Goal: Transaction & Acquisition: Purchase product/service

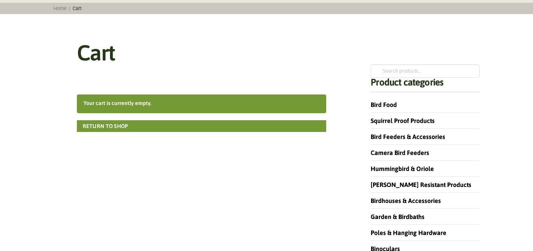
scroll to position [80, 0]
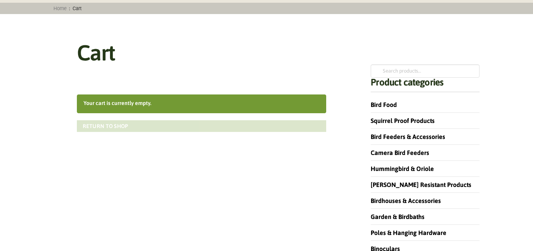
click at [119, 127] on link "Return to shop" at bounding box center [202, 126] width 250 height 12
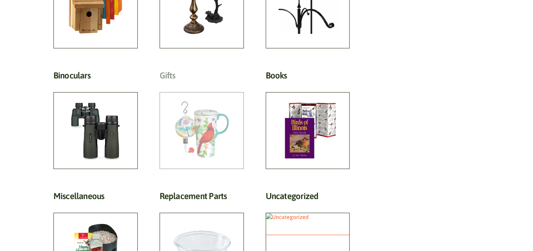
scroll to position [438, 0]
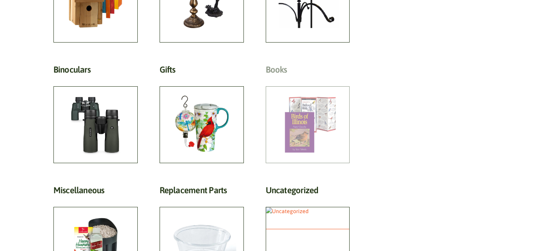
click at [282, 65] on h2 "Books (47)" at bounding box center [308, 71] width 84 height 14
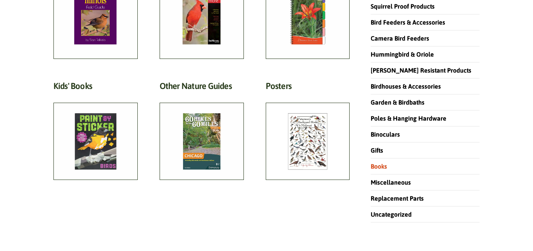
scroll to position [119, 0]
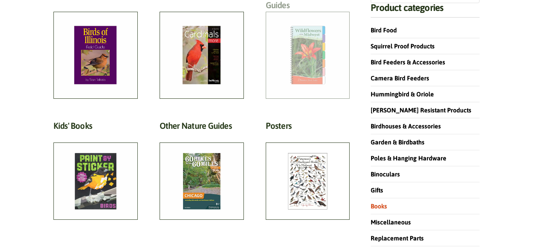
click at [312, 15] on h2 "Flower & Garden Guides (4)" at bounding box center [308, 2] width 84 height 25
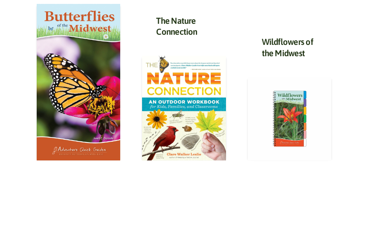
scroll to position [239, 0]
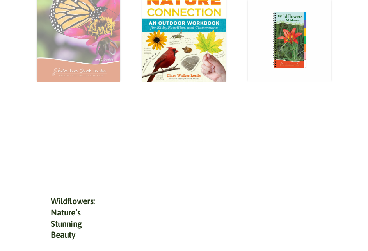
click at [101, 76] on img at bounding box center [79, 3] width 84 height 157
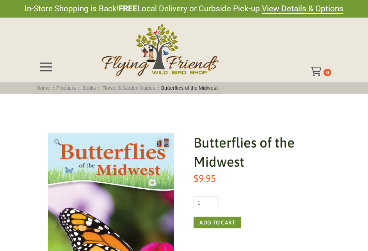
scroll to position [80, 0]
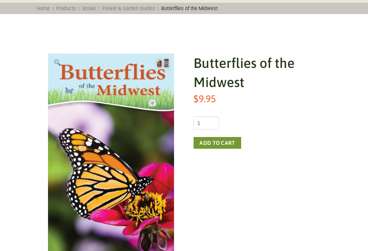
click at [232, 145] on button "Add to cart" at bounding box center [217, 143] width 47 height 12
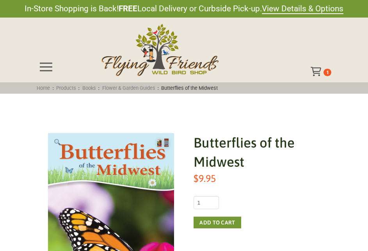
click at [319, 70] on icon "Toggle Off Canvas Content" at bounding box center [316, 71] width 10 height 9
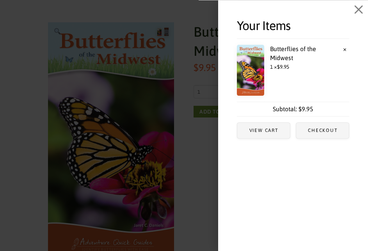
scroll to position [119, 0]
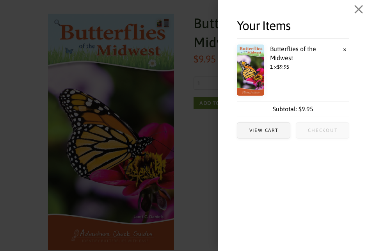
click at [327, 128] on span "Checkout" at bounding box center [323, 130] width 30 height 5
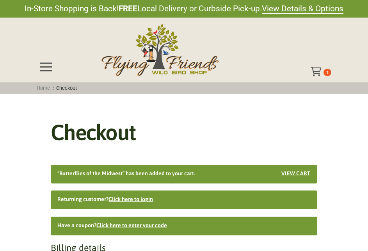
select select "IL"
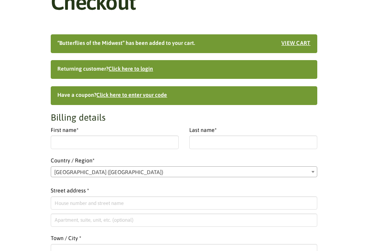
scroll to position [248, 0]
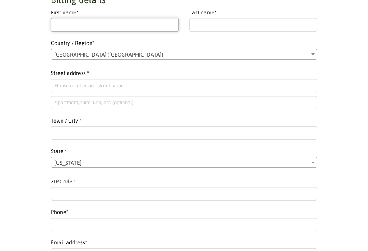
click at [85, 20] on input "First name *" at bounding box center [115, 24] width 128 height 13
type input "Dar"
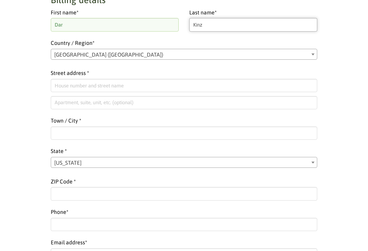
type input "Kinz"
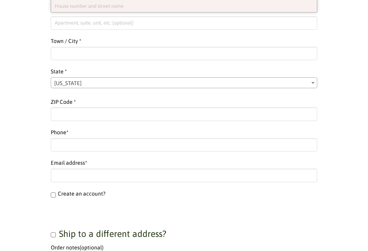
paste input "[STREET_ADDRESS]"
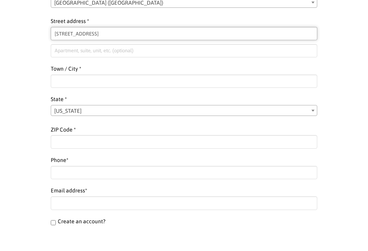
scroll to position [288, 0]
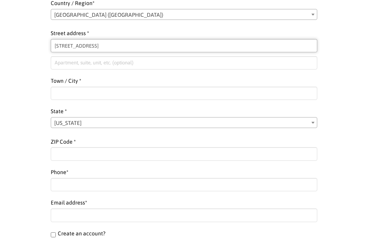
type input "[STREET_ADDRESS]"
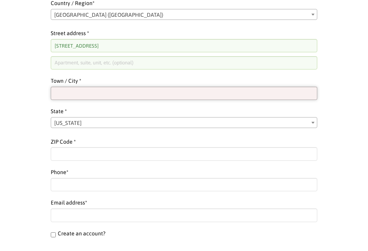
paste input "[GEOGRAPHIC_DATA]"
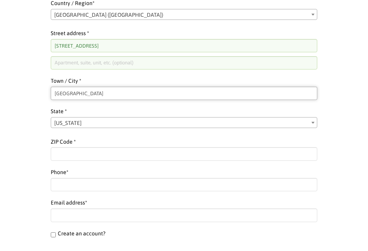
type input "[GEOGRAPHIC_DATA]"
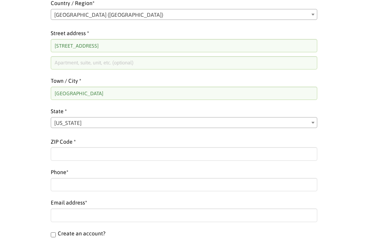
click at [84, 125] on span "[US_STATE]" at bounding box center [184, 123] width 266 height 11
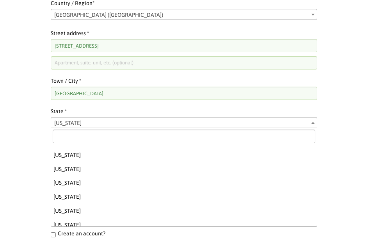
scroll to position [154, 0]
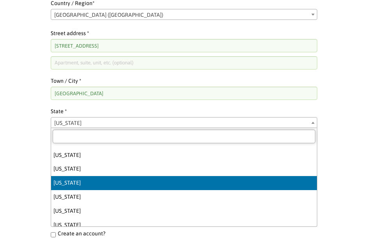
click at [81, 137] on input "text" at bounding box center [184, 136] width 262 height 13
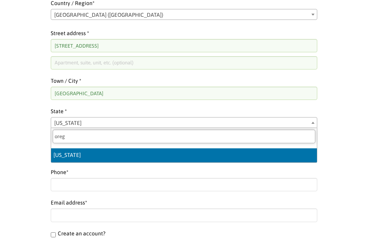
type input "oreg"
select select "OR"
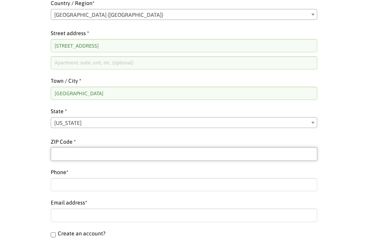
click at [74, 160] on input "ZIP Code *" at bounding box center [184, 153] width 266 height 13
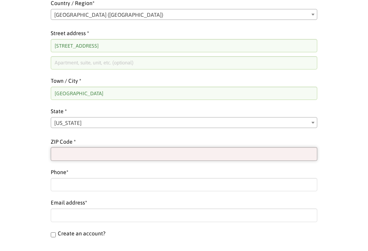
paste input "97230"
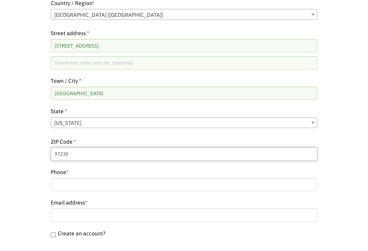
type input "97230"
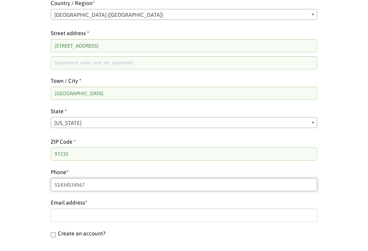
type input "4"
type input "5144563456"
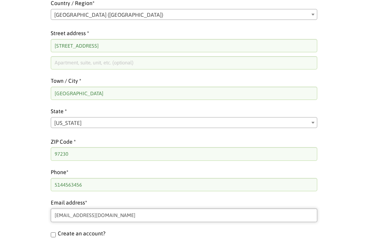
type input "[EMAIL_ADDRESS][DOMAIN_NAME]"
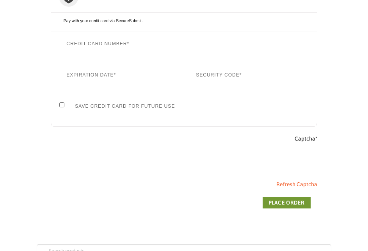
scroll to position [806, 0]
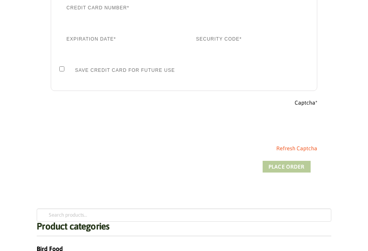
click at [302, 164] on button "Place order" at bounding box center [287, 167] width 48 height 12
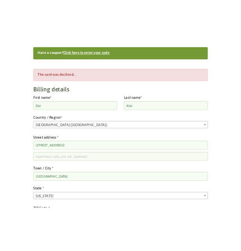
scroll to position [817, 0]
